Goal: Transaction & Acquisition: Purchase product/service

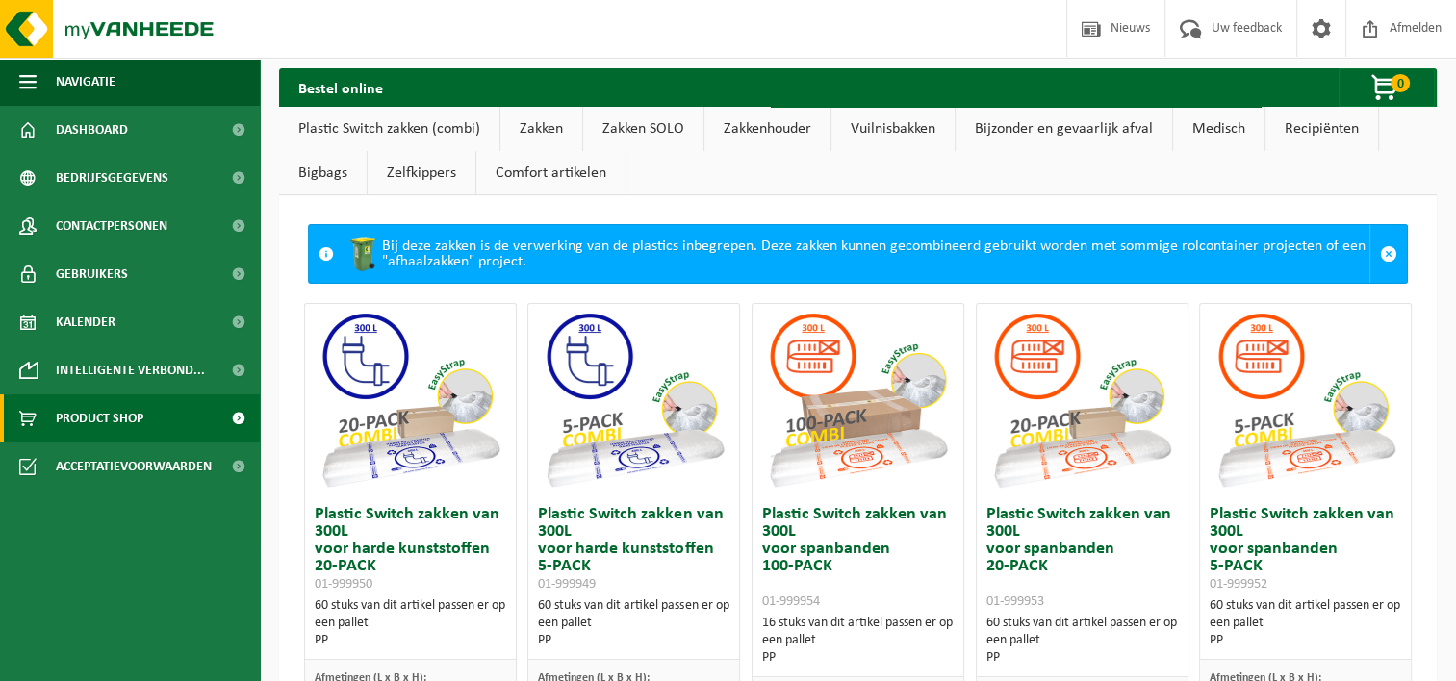
click at [539, 123] on link "Zakken" at bounding box center [541, 129] width 82 height 44
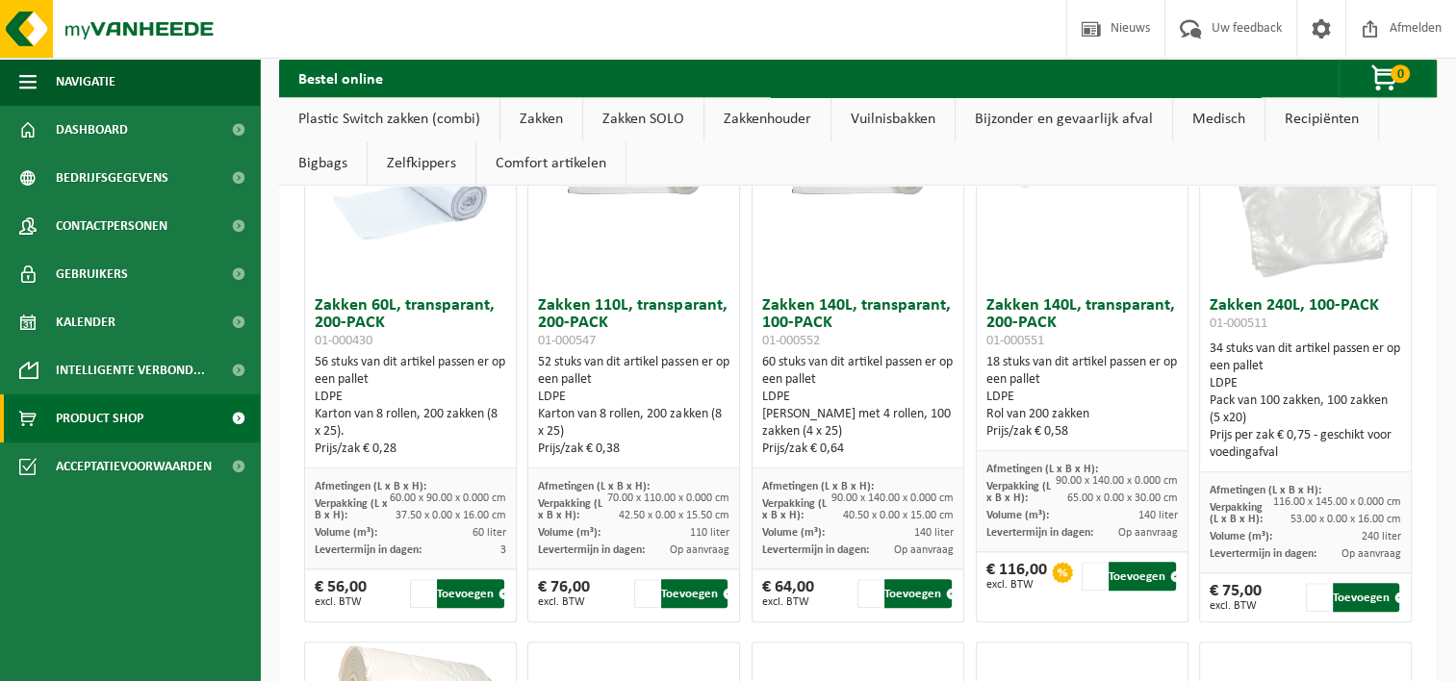
click at [549, 112] on link "Zakken" at bounding box center [541, 119] width 82 height 44
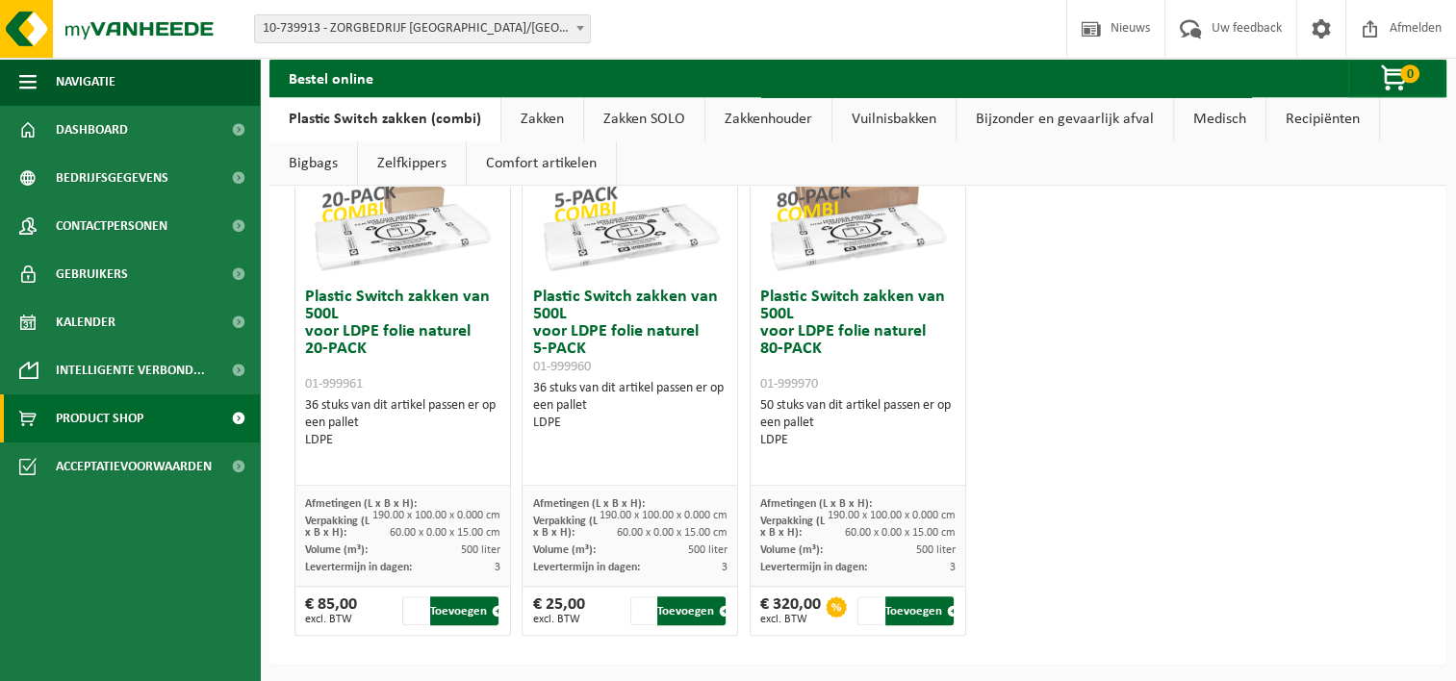
scroll to position [0, 0]
click at [539, 119] on link "Zakken" at bounding box center [542, 119] width 82 height 44
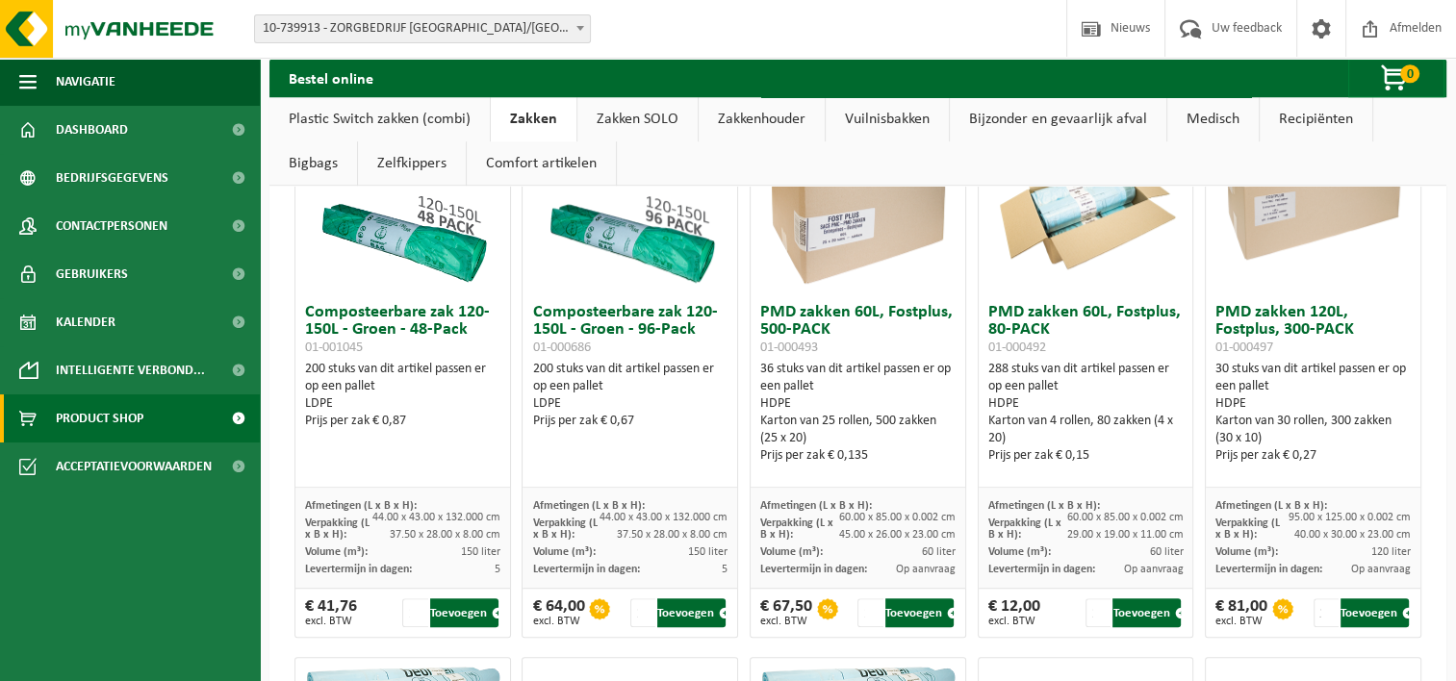
scroll to position [1340, 0]
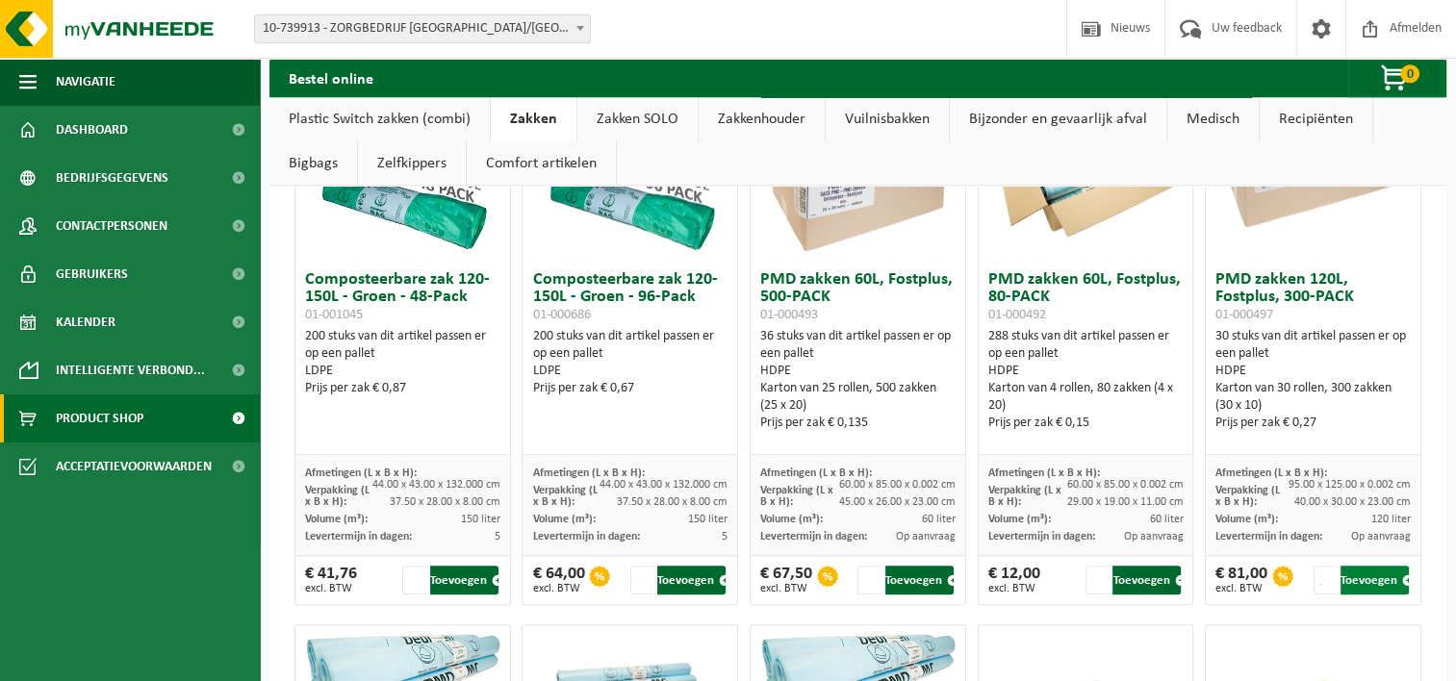
click at [1363, 572] on button "Toevoegen" at bounding box center [1374, 580] width 68 height 29
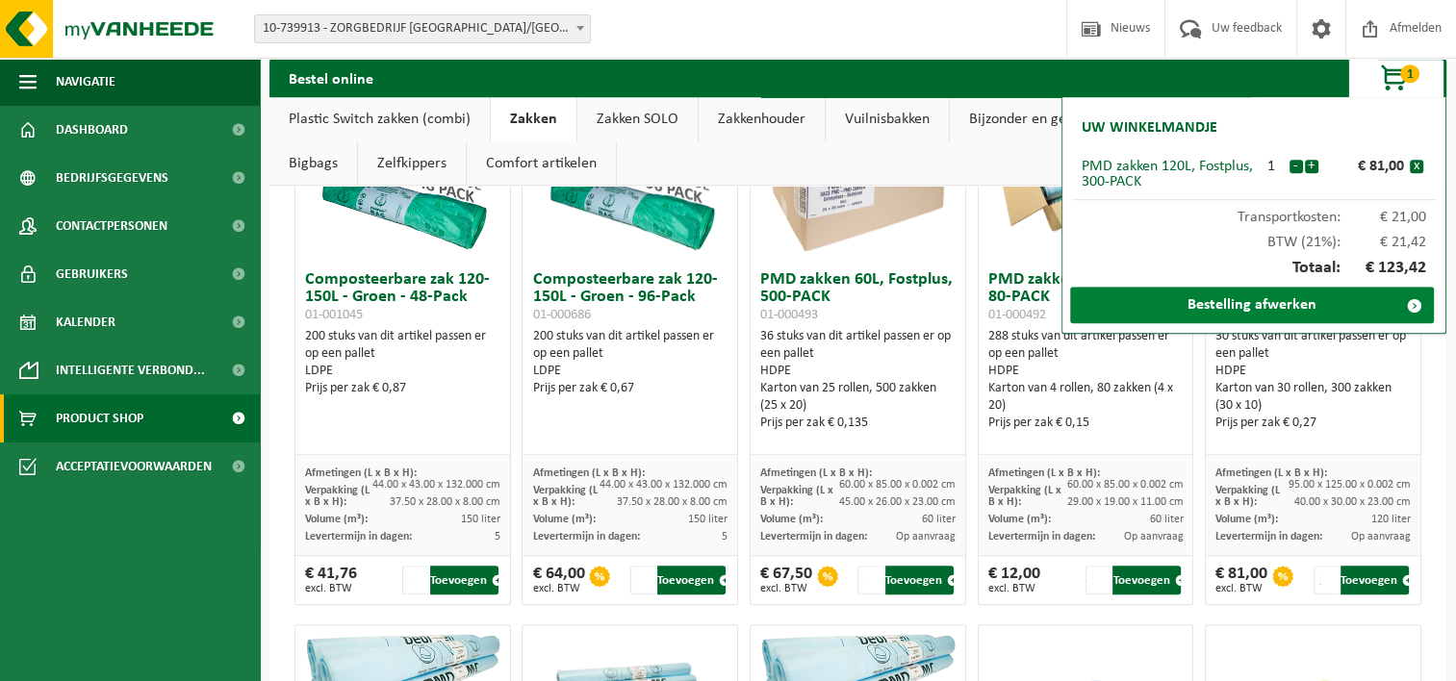
click at [1274, 312] on link "Bestelling afwerken" at bounding box center [1252, 305] width 364 height 37
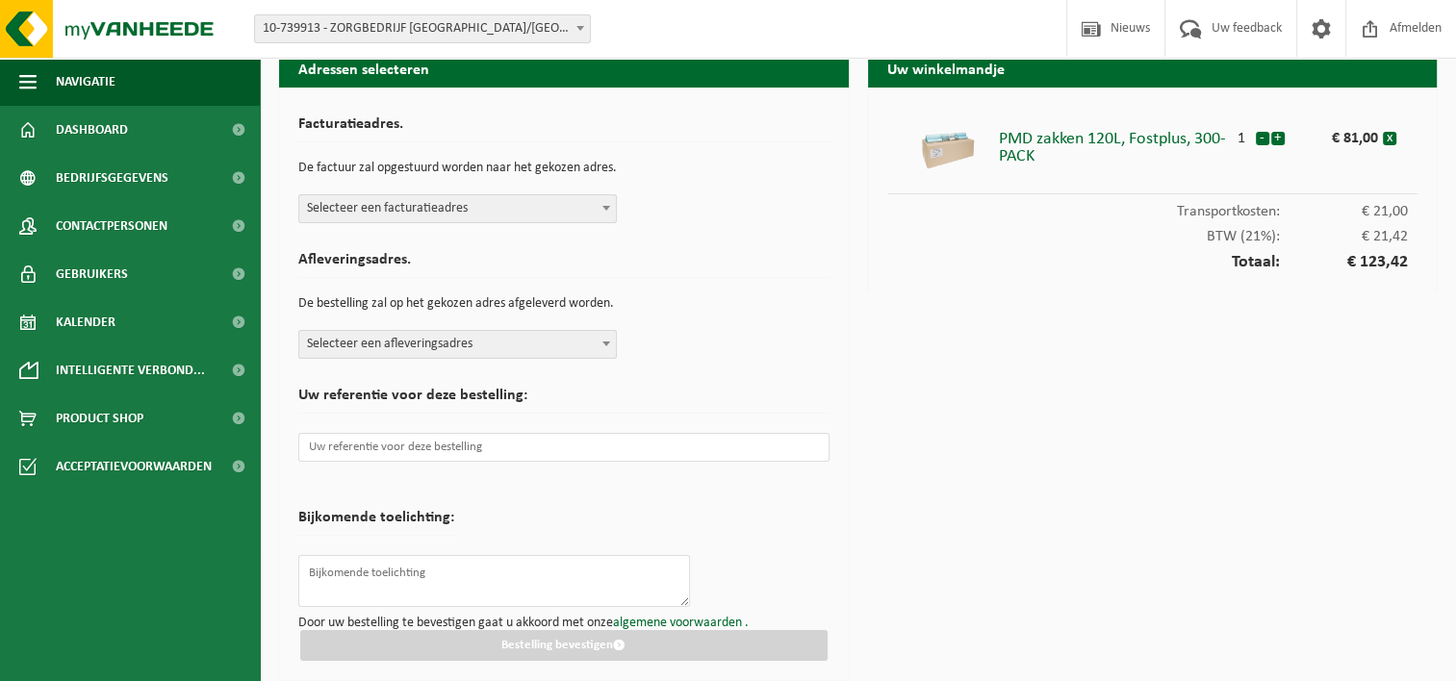
scroll to position [24, 0]
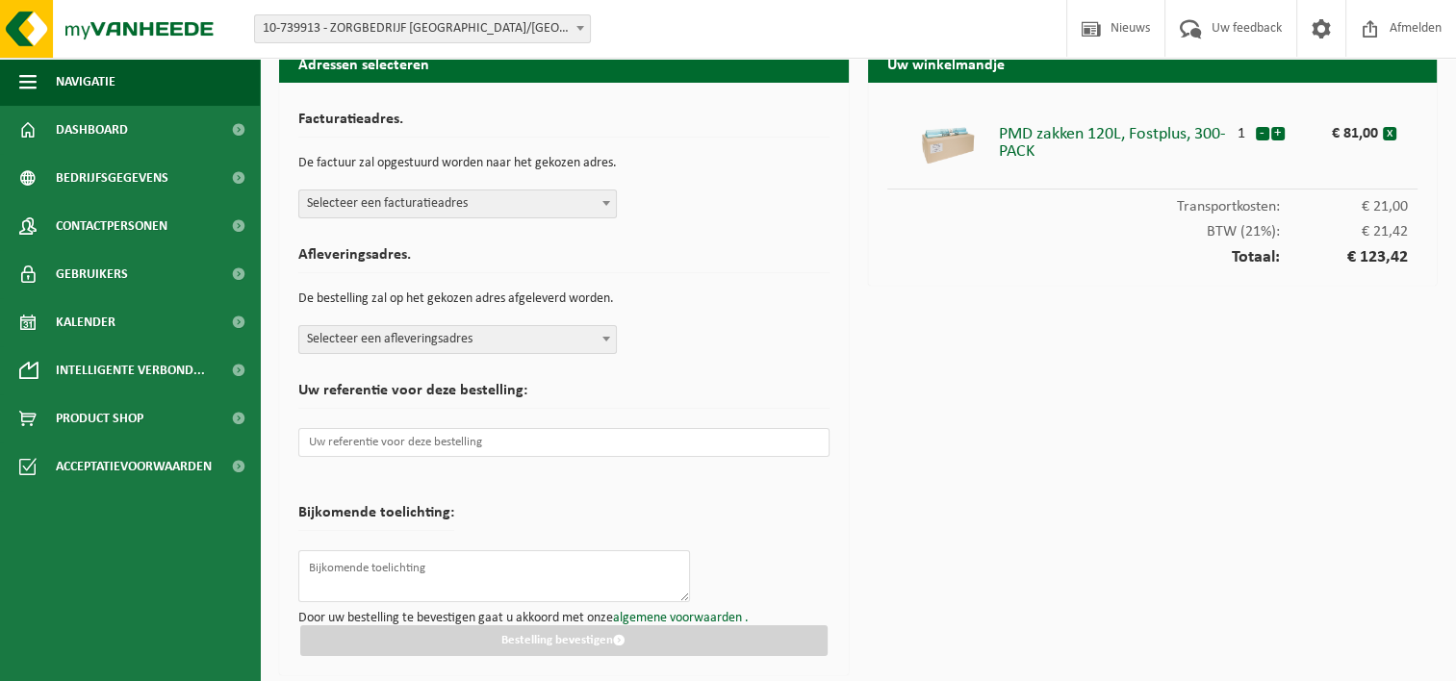
click at [589, 183] on div "Facturatieadres. De factuur zal opgestuurd worden naar het gekozen adres. Selec…" at bounding box center [563, 160] width 531 height 116
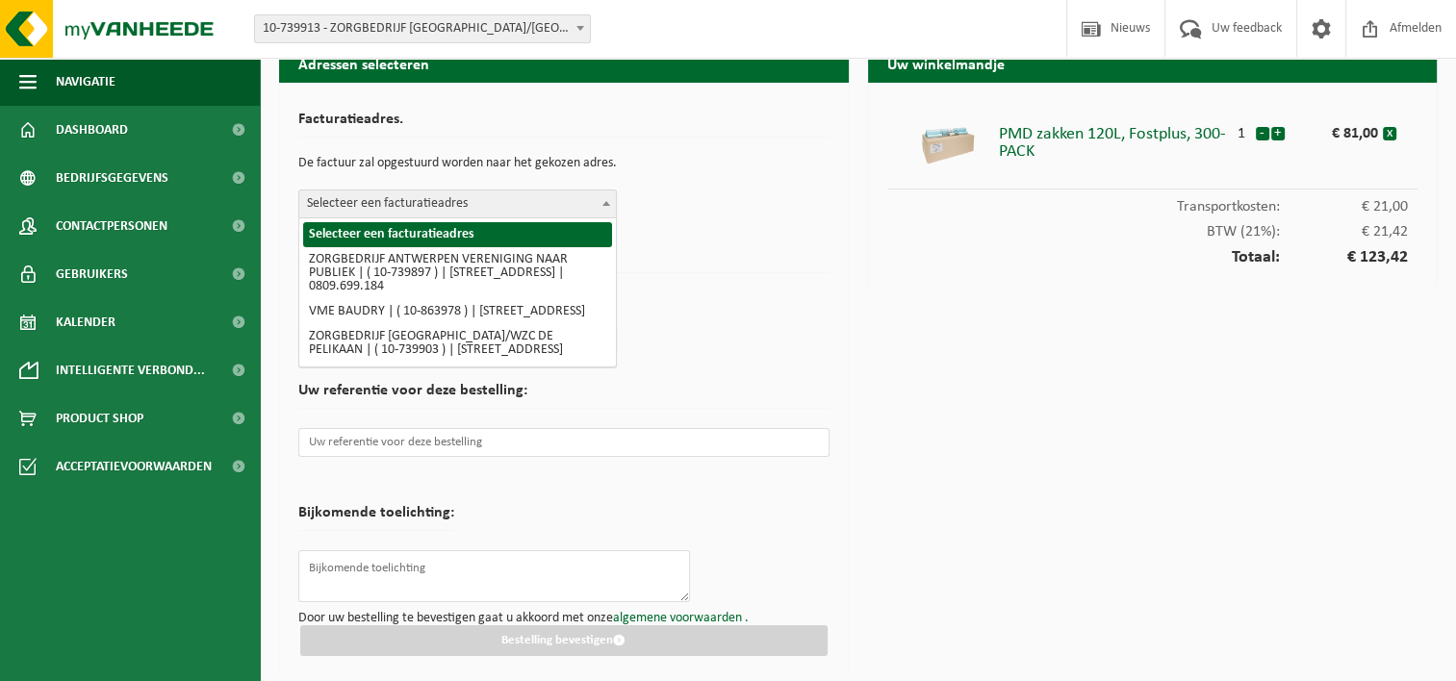
click at [597, 197] on span at bounding box center [606, 203] width 19 height 25
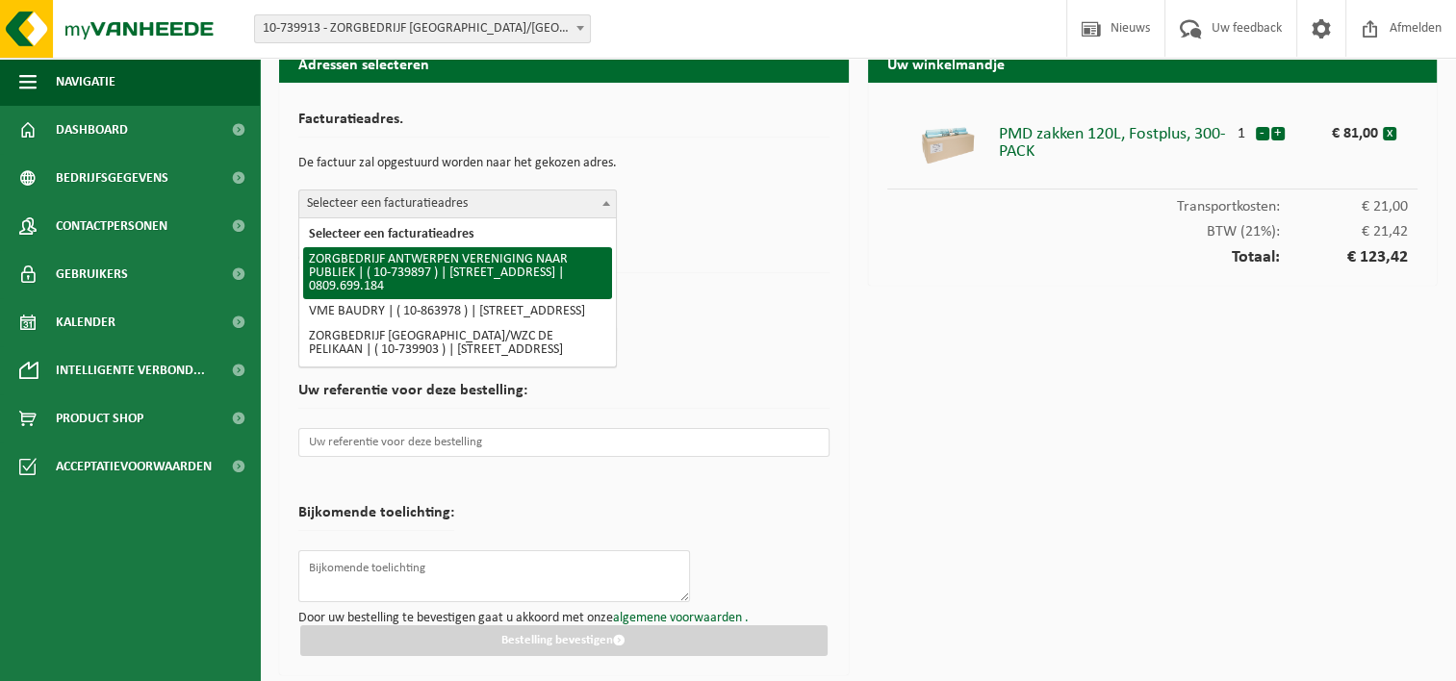
select select "4249"
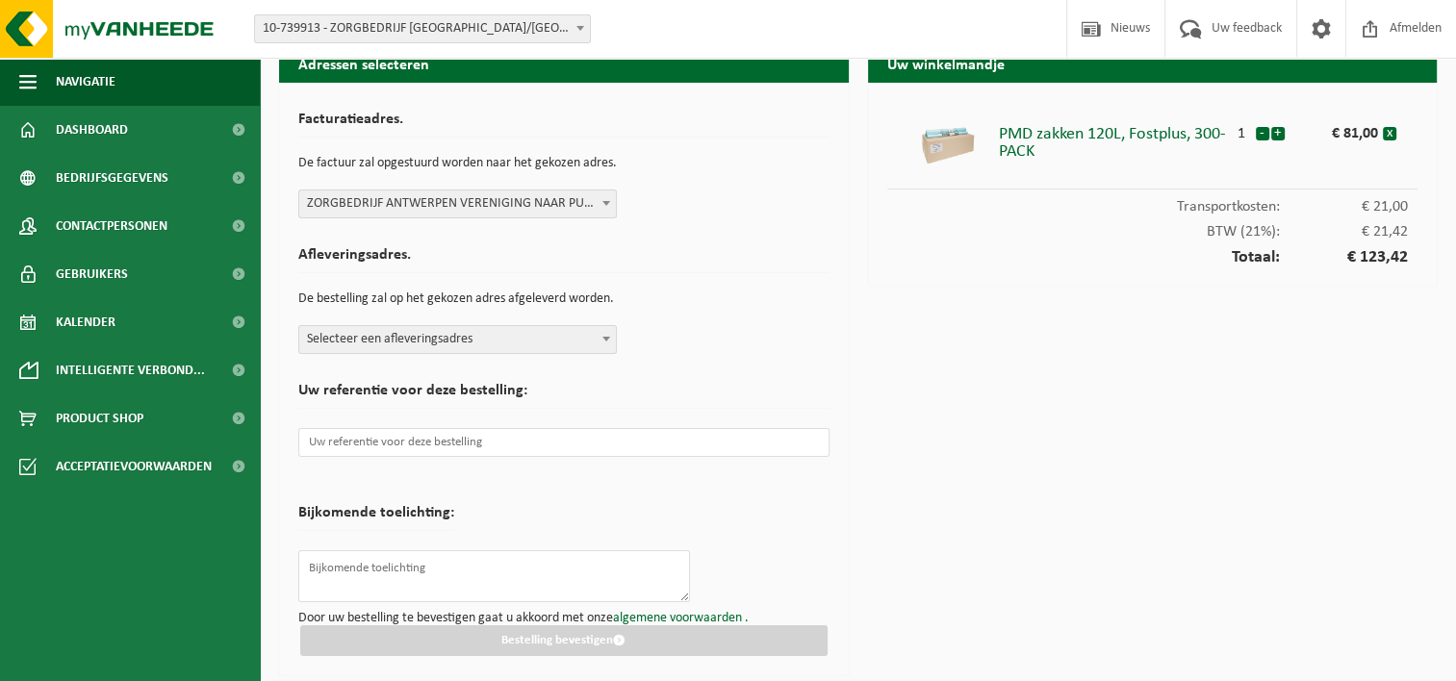
click at [735, 268] on h2 "Afleveringsadres." at bounding box center [563, 260] width 531 height 26
click at [616, 340] on span "Selecteer een afleveringsadres" at bounding box center [457, 339] width 319 height 29
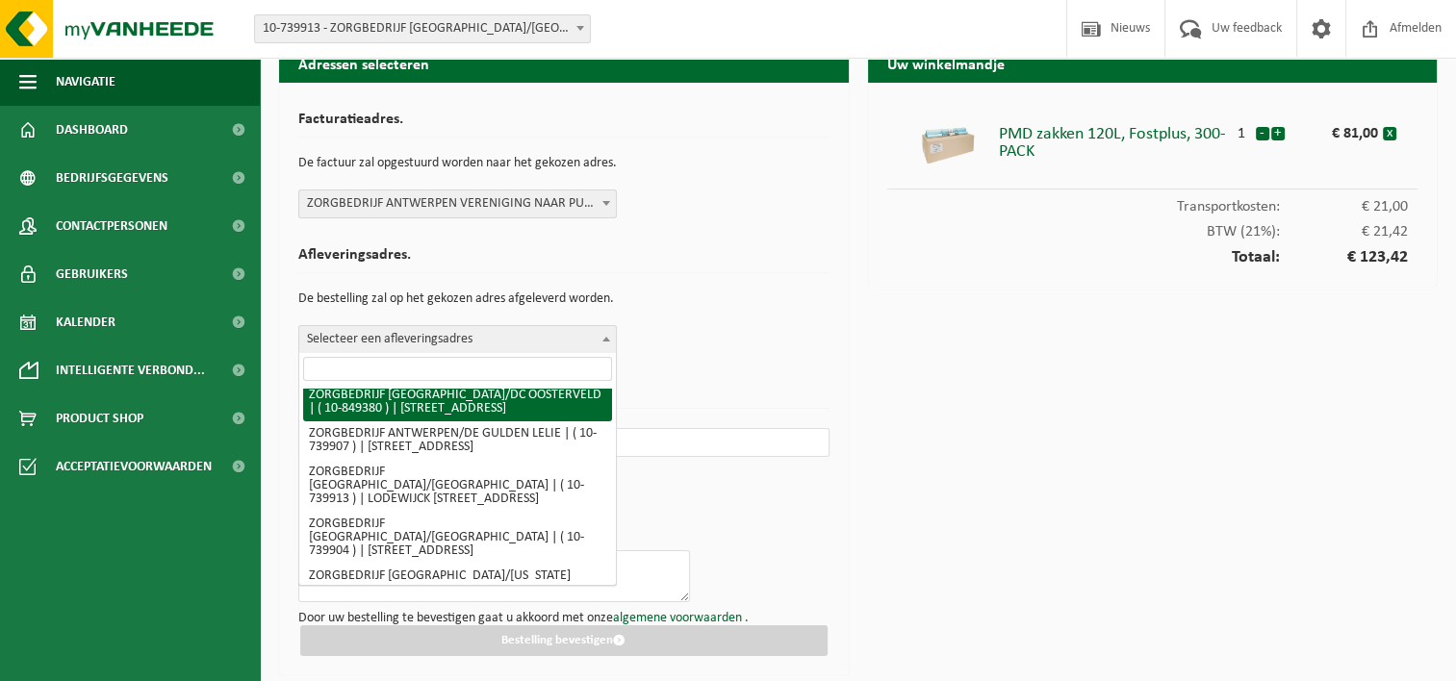
scroll to position [385, 0]
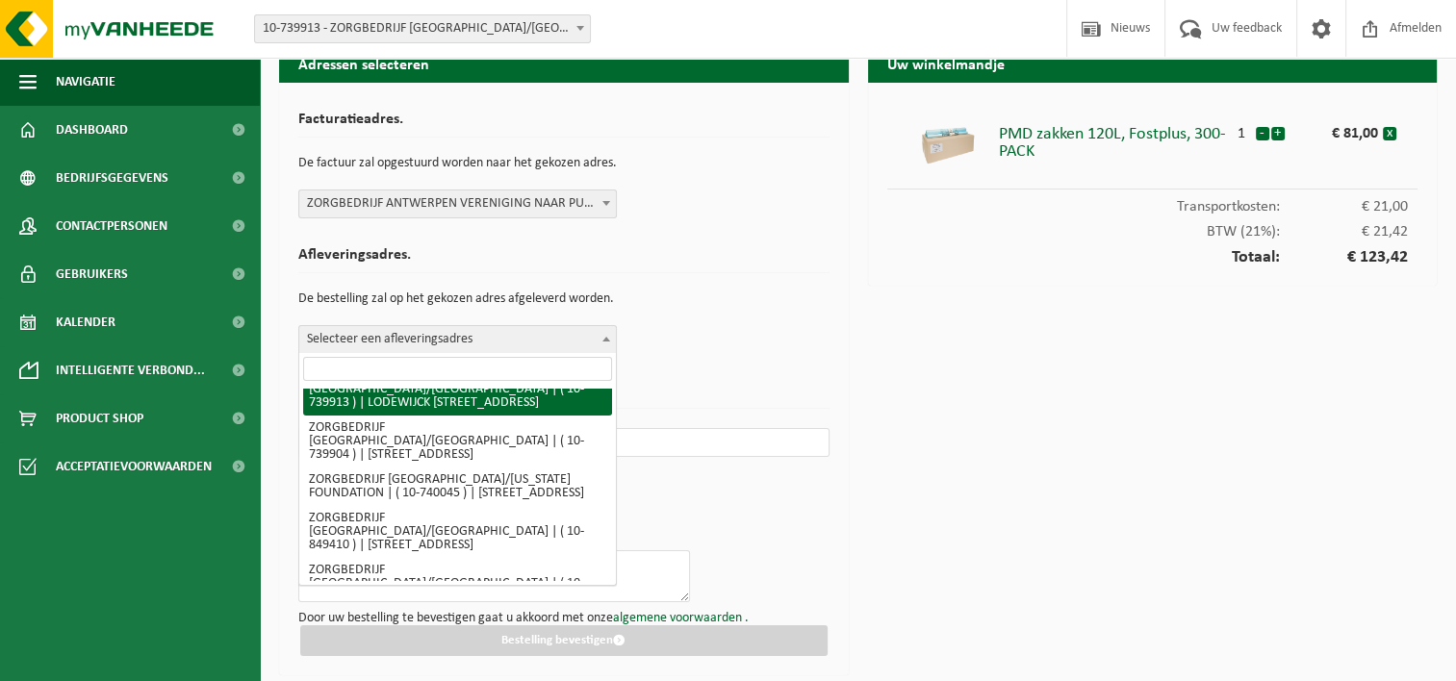
select select "4261"
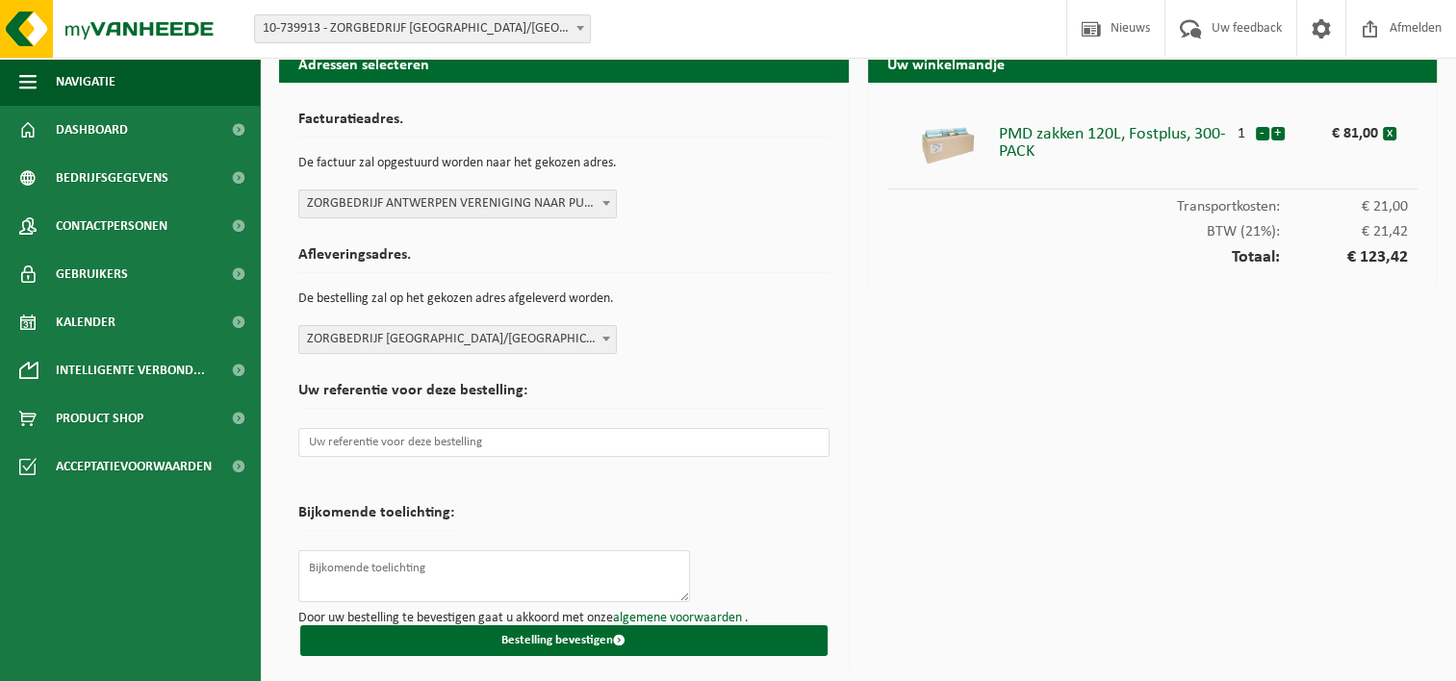
click at [710, 347] on div "Afleveringsadres. De bestelling zal op het gekozen adres afgeleverd worden. Sel…" at bounding box center [563, 296] width 531 height 116
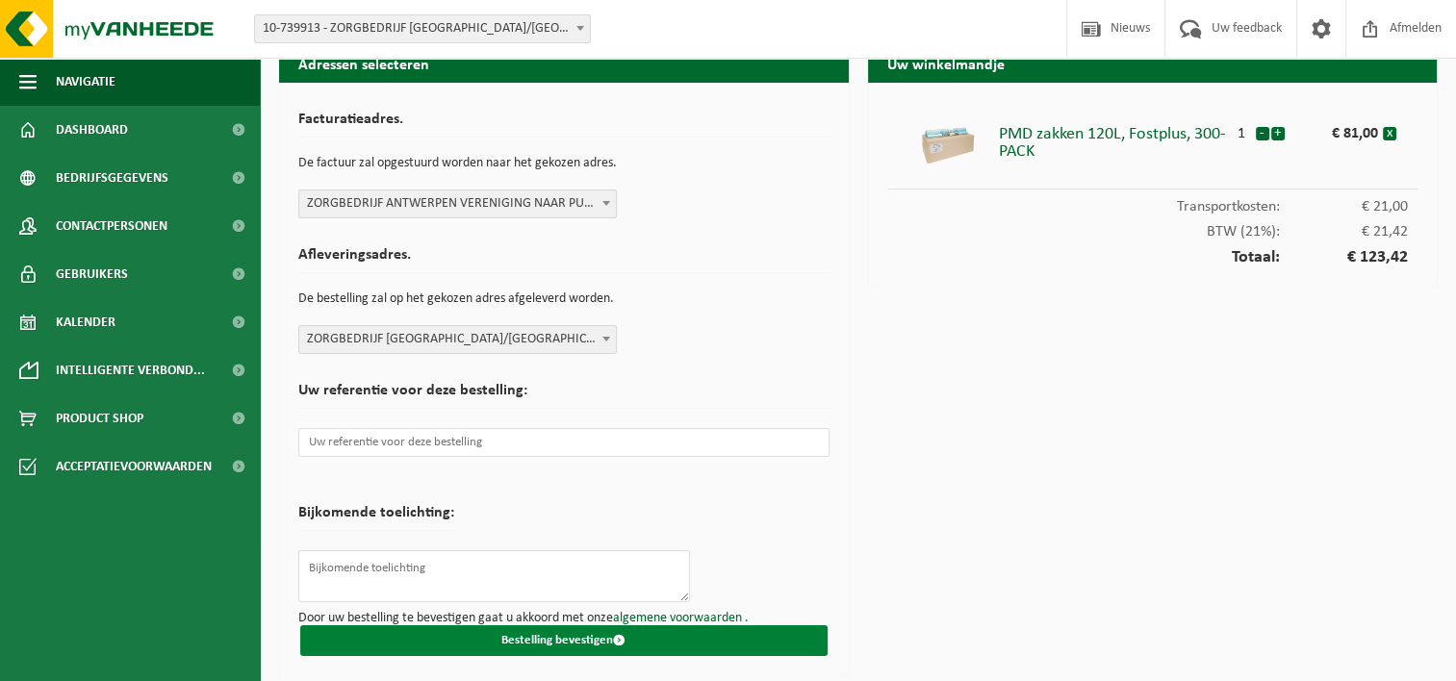
click at [604, 634] on button "Bestelling bevestigen" at bounding box center [563, 640] width 527 height 31
